Goal: Transaction & Acquisition: Purchase product/service

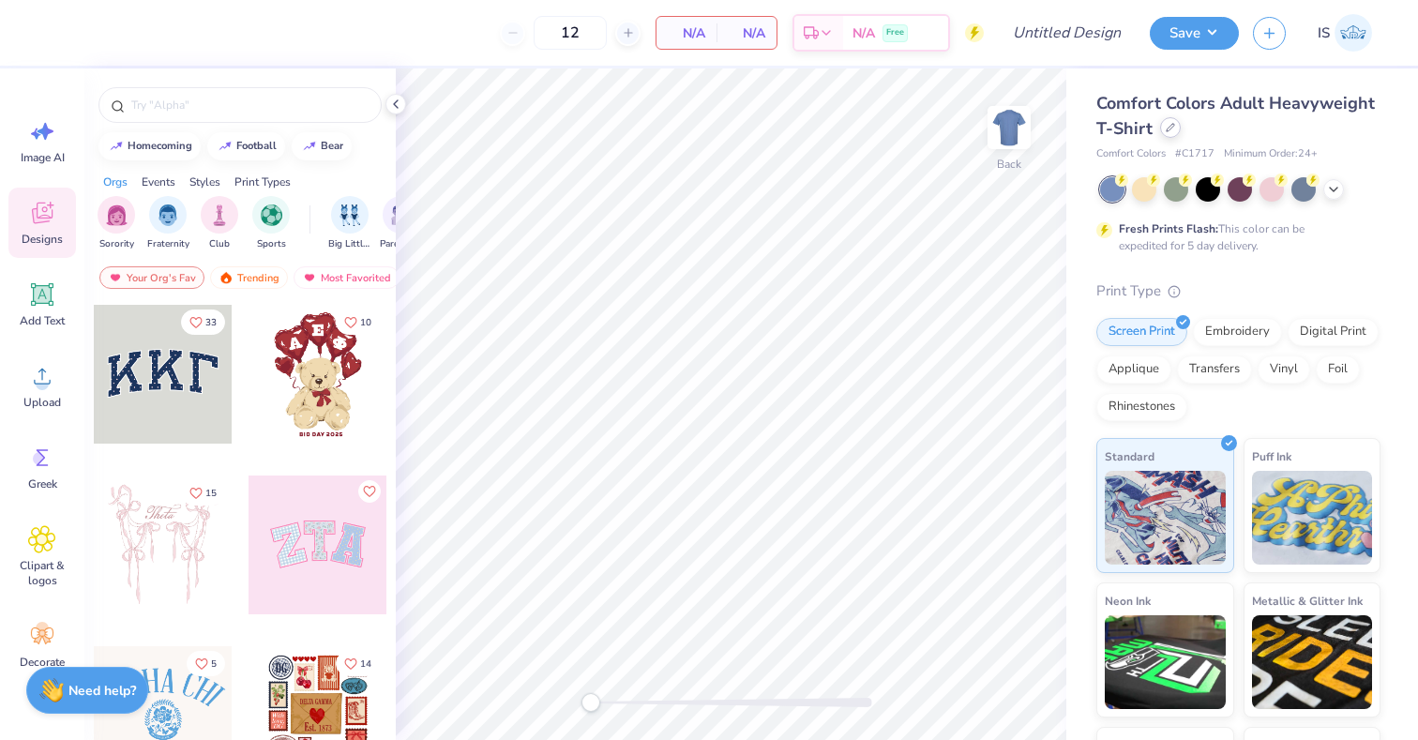
click at [1181, 132] on div at bounding box center [1170, 127] width 21 height 21
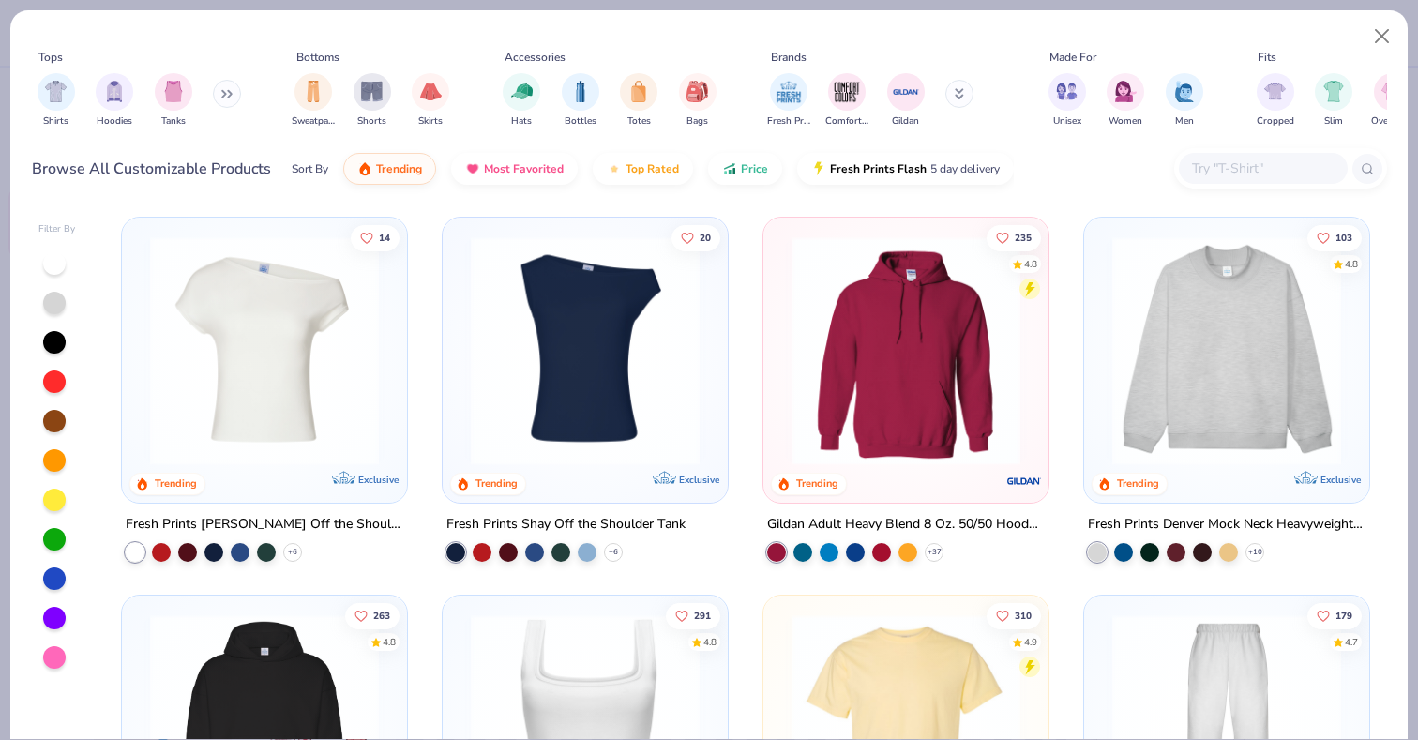
click at [1235, 163] on input "text" at bounding box center [1262, 169] width 144 height 22
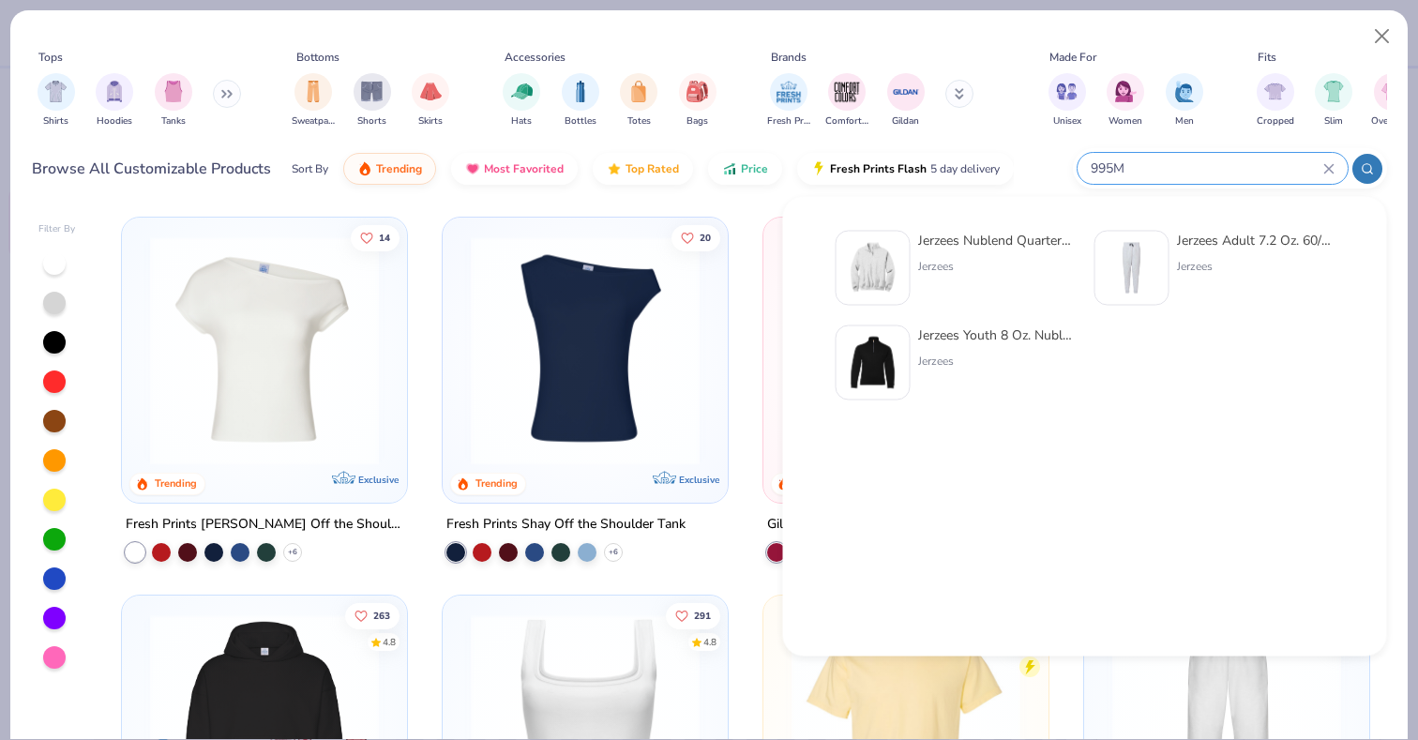
type input "995M"
click at [1011, 234] on div "Jerzees Nublend Quarter-Zip Cadet Collar Sweatshirt" at bounding box center [997, 241] width 158 height 20
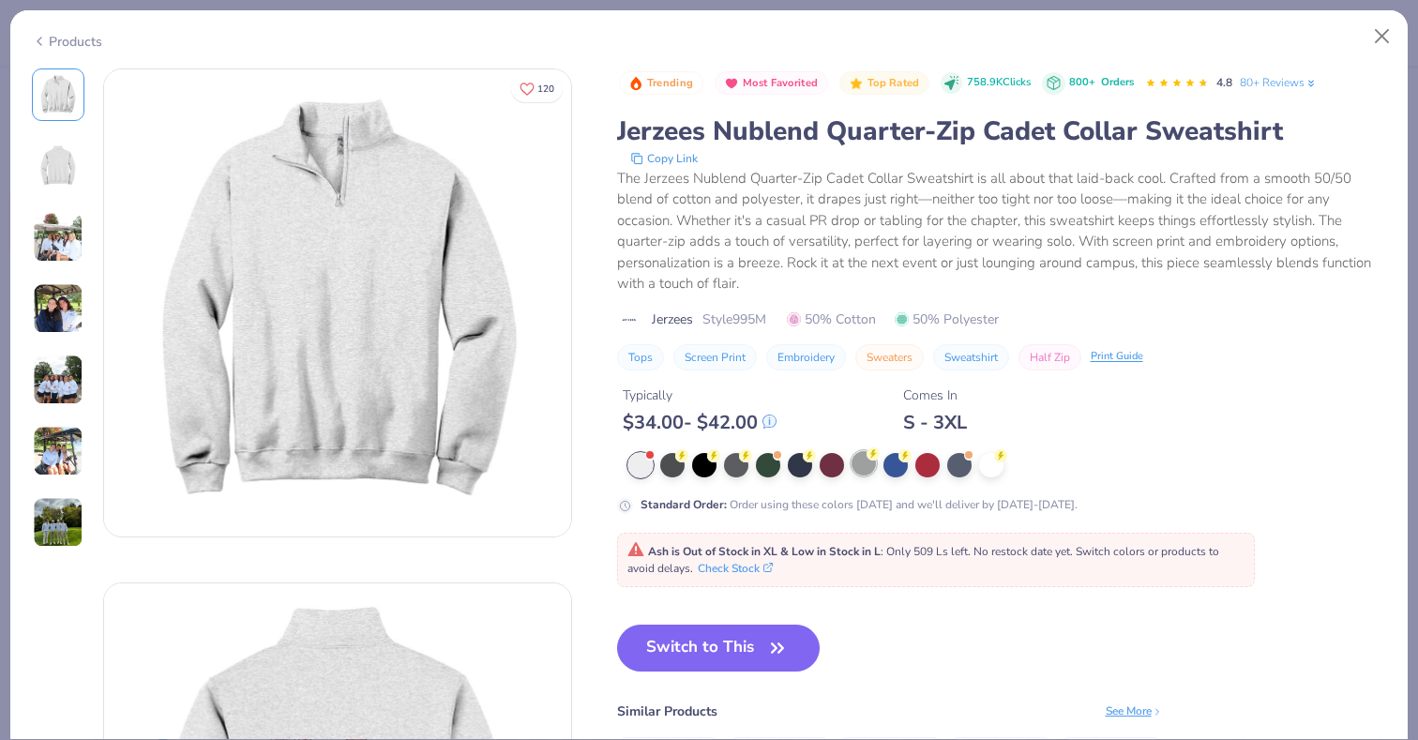
click at [855, 467] on div at bounding box center [863, 463] width 24 height 24
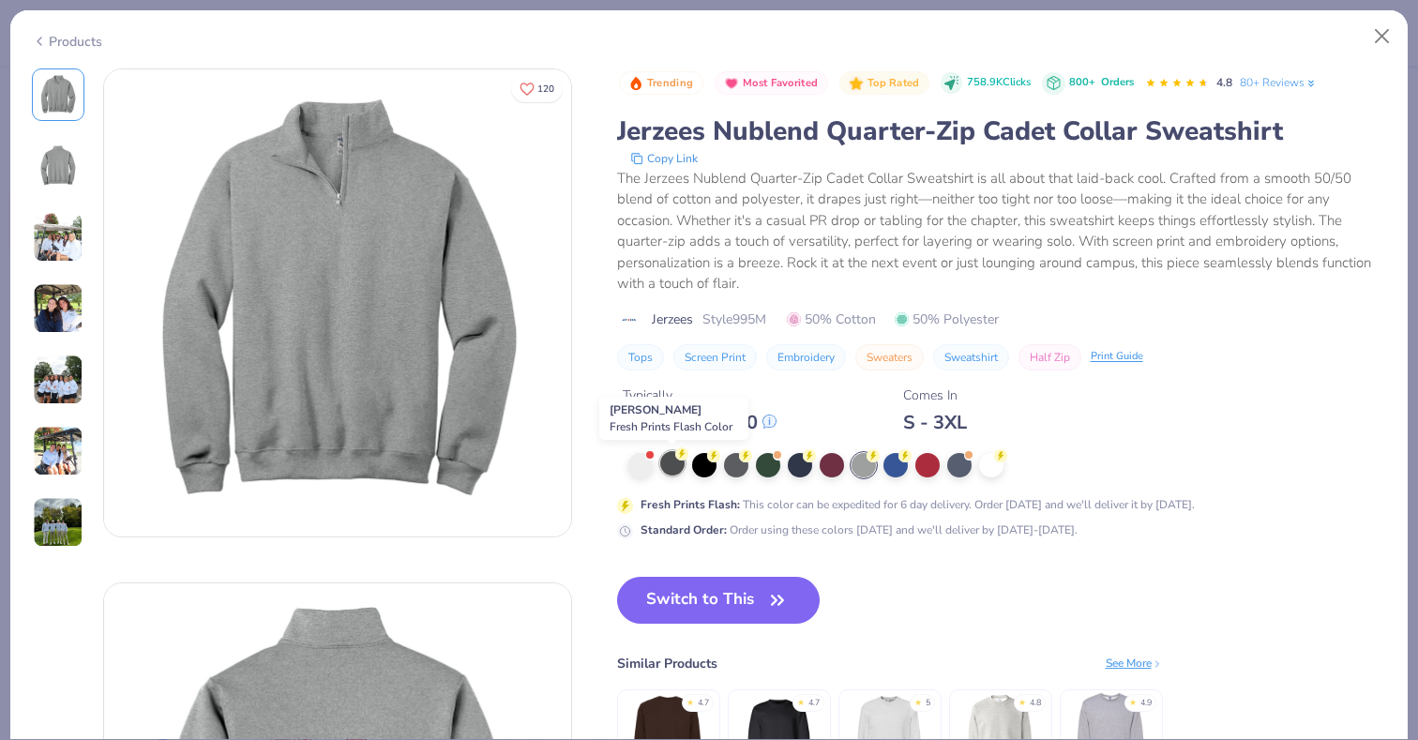
click at [666, 464] on div at bounding box center [672, 463] width 24 height 24
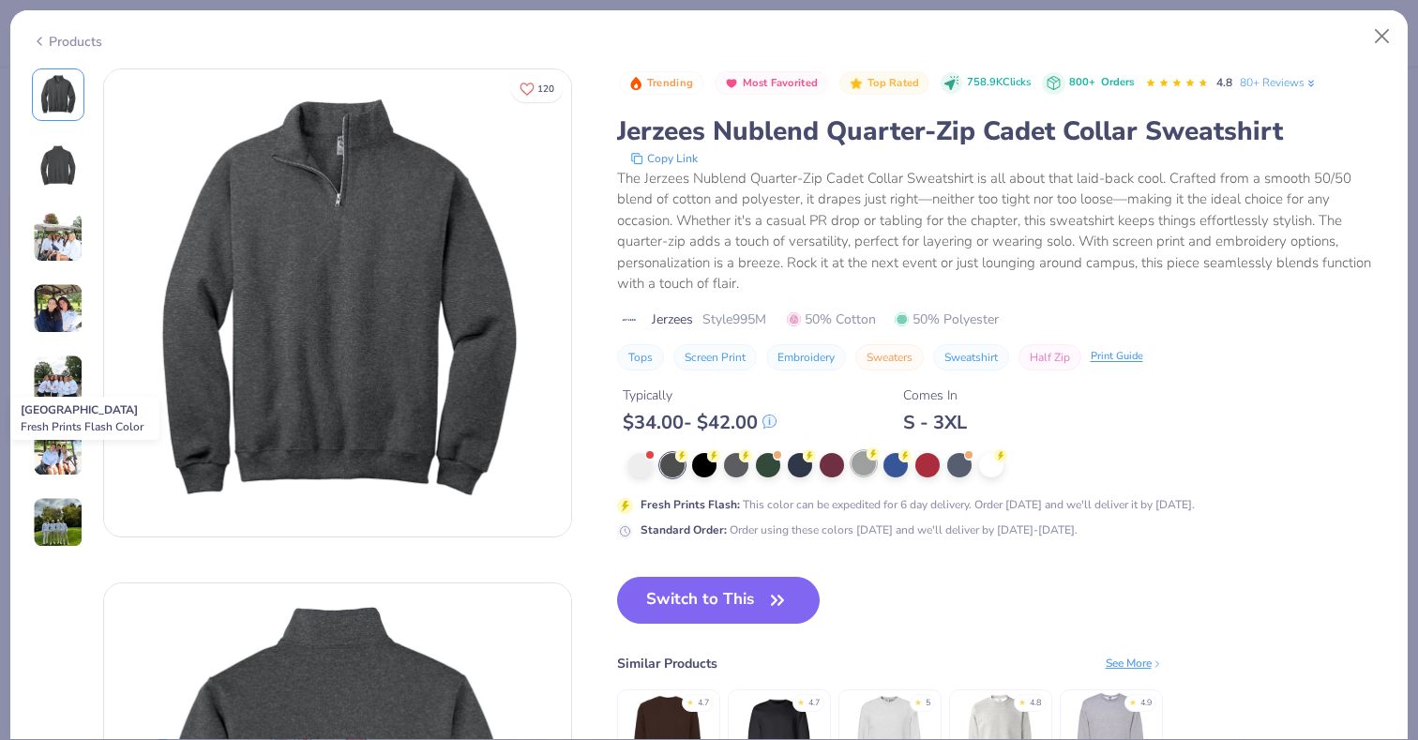
click at [868, 470] on div at bounding box center [863, 463] width 24 height 24
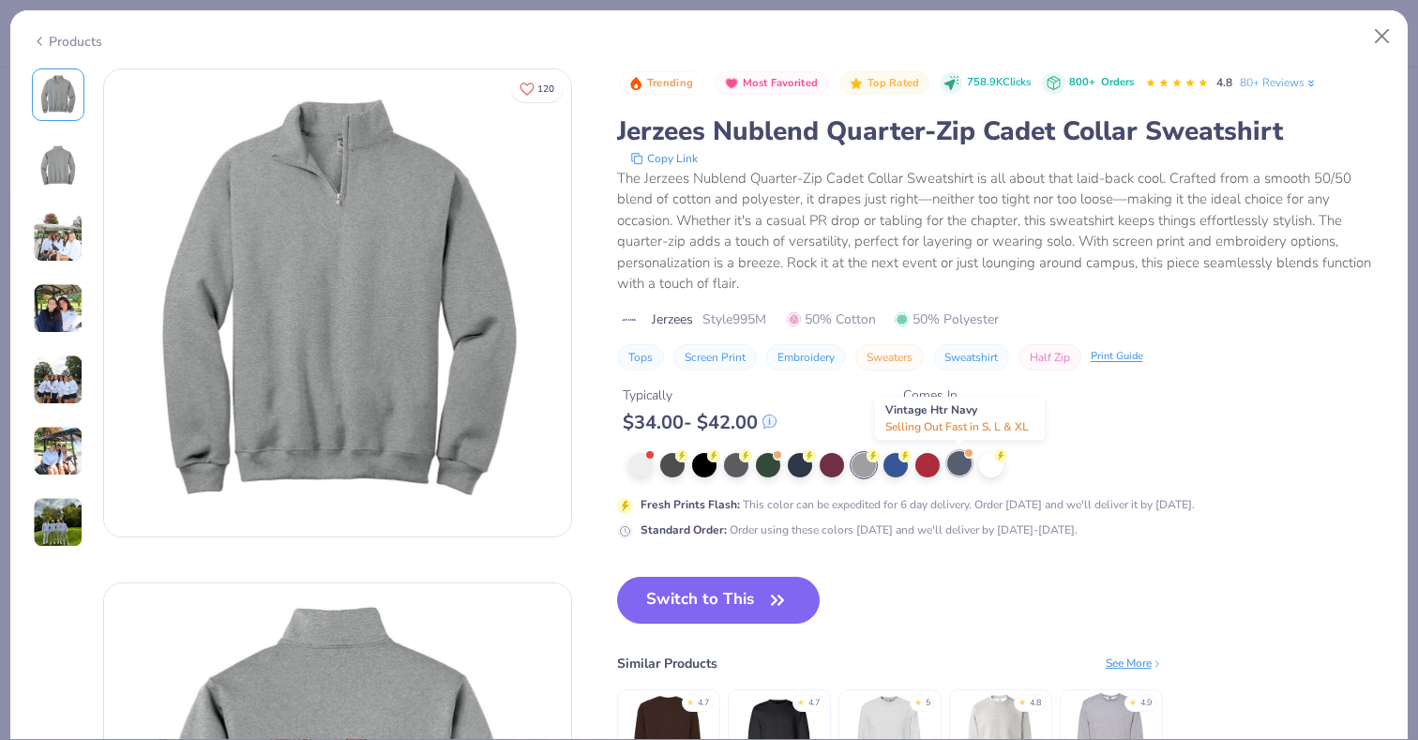
click at [962, 459] on div at bounding box center [959, 463] width 24 height 24
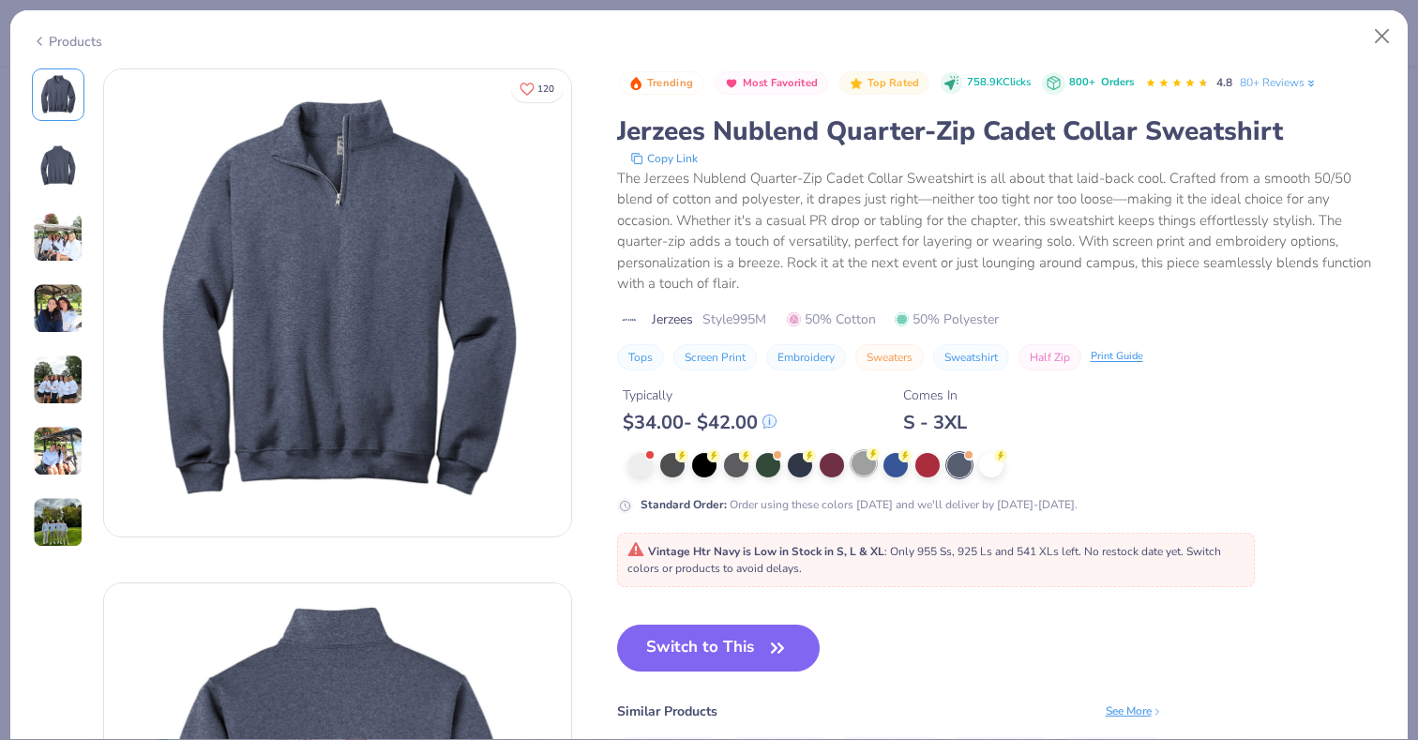
click at [855, 459] on div at bounding box center [863, 463] width 24 height 24
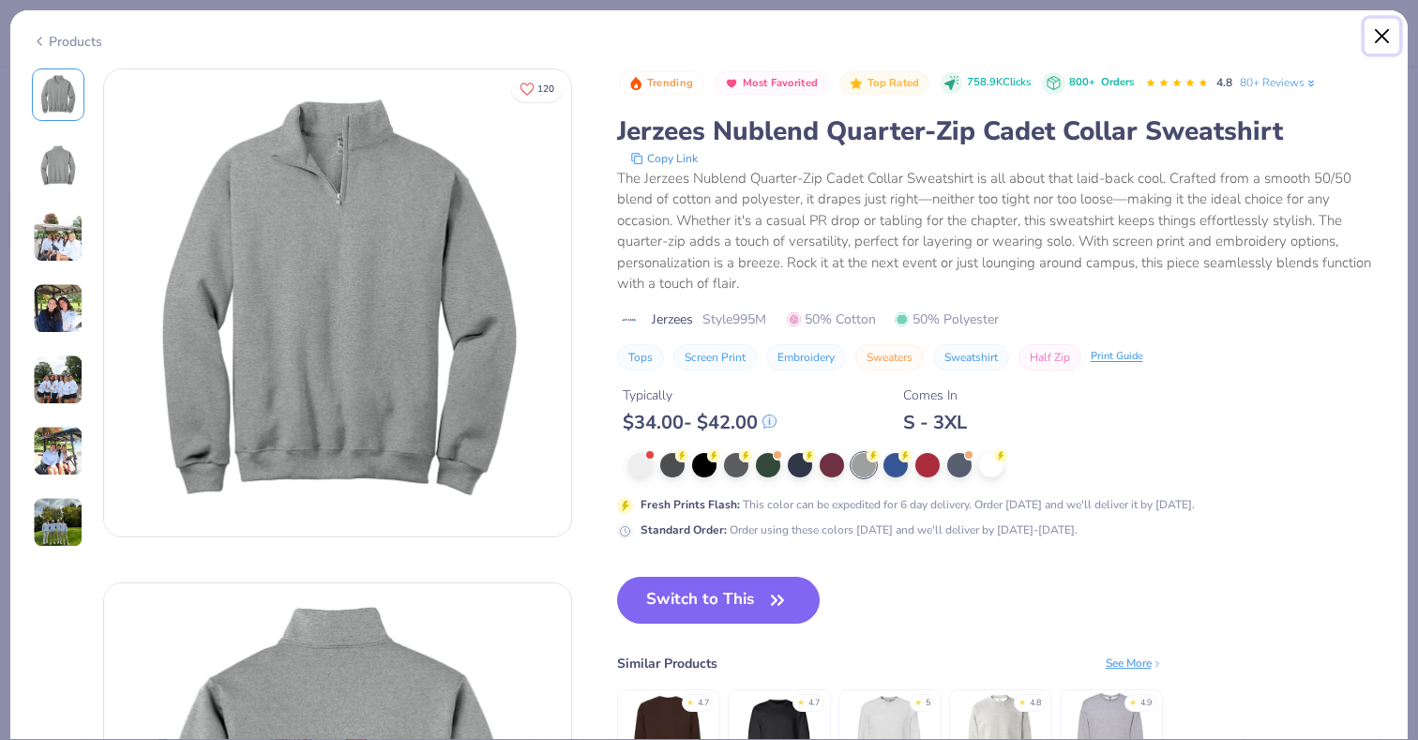
click at [1384, 38] on button "Close" at bounding box center [1382, 37] width 36 height 36
